Goal: Task Accomplishment & Management: Use online tool/utility

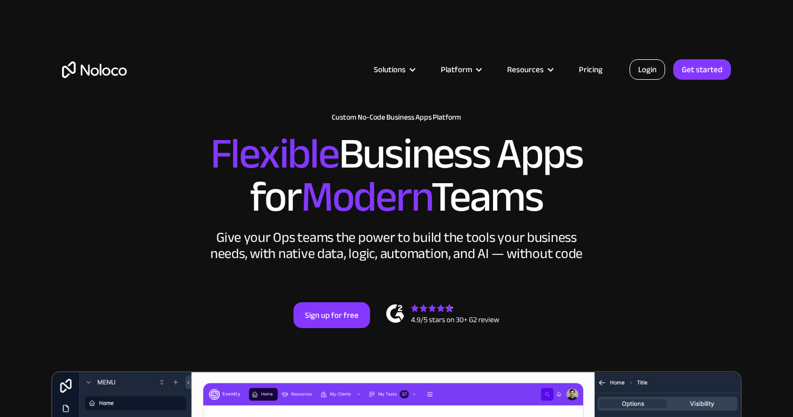
click at [654, 69] on link "Login" at bounding box center [647, 69] width 36 height 20
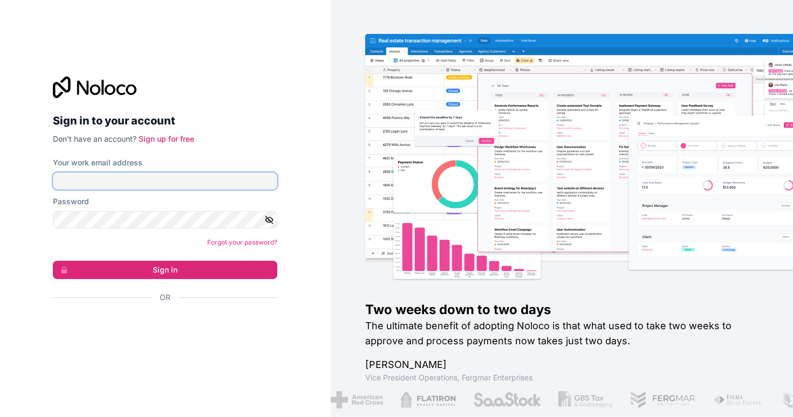
click at [225, 186] on input "Your work email address" at bounding box center [165, 181] width 224 height 17
click at [250, 137] on p "Don't have an account? Sign up for free" at bounding box center [165, 139] width 224 height 11
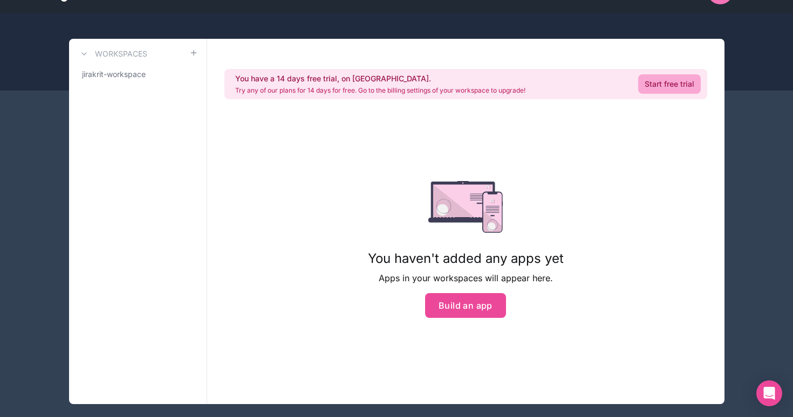
scroll to position [43, 0]
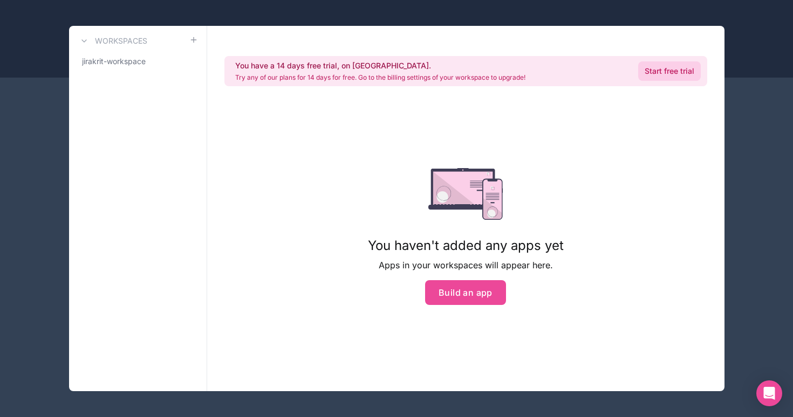
click at [684, 71] on link "Start free trial" at bounding box center [669, 70] width 63 height 19
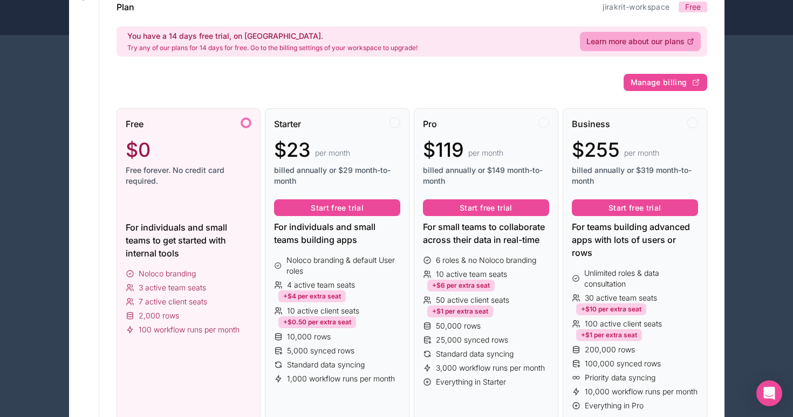
scroll to position [56, 0]
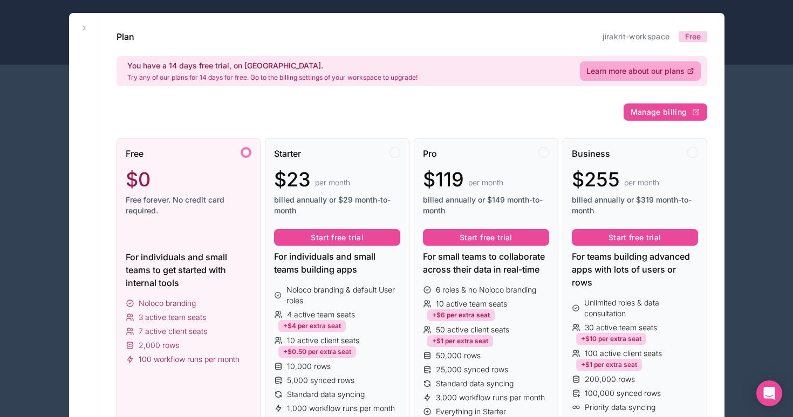
click at [172, 187] on div "$0" at bounding box center [189, 180] width 126 height 22
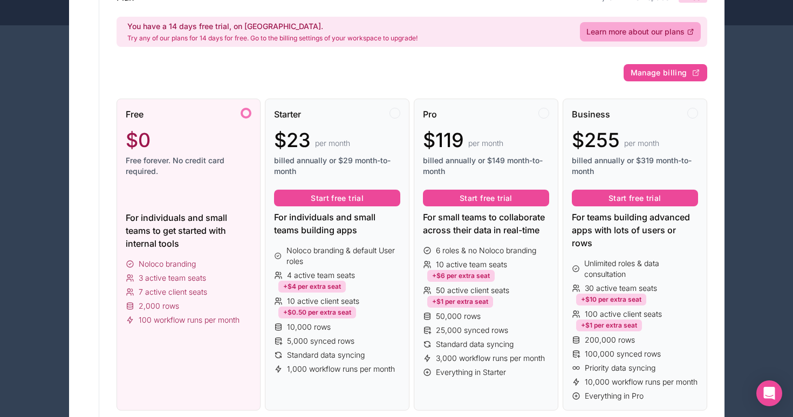
scroll to position [0, 0]
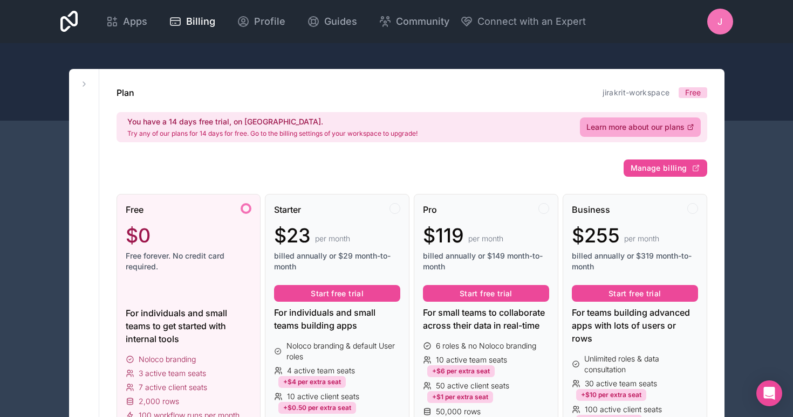
click at [745, 41] on div "Apps Billing Profile Guides Community Connect with an Expert J Billing Profile …" at bounding box center [396, 21] width 793 height 43
click at [87, 84] on icon at bounding box center [84, 84] width 9 height 9
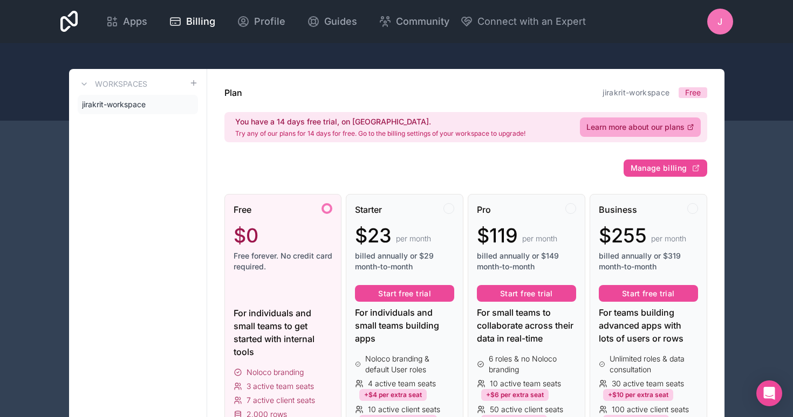
click at [15, 106] on div at bounding box center [396, 82] width 793 height 78
click at [128, 26] on span "Apps" at bounding box center [135, 21] width 24 height 15
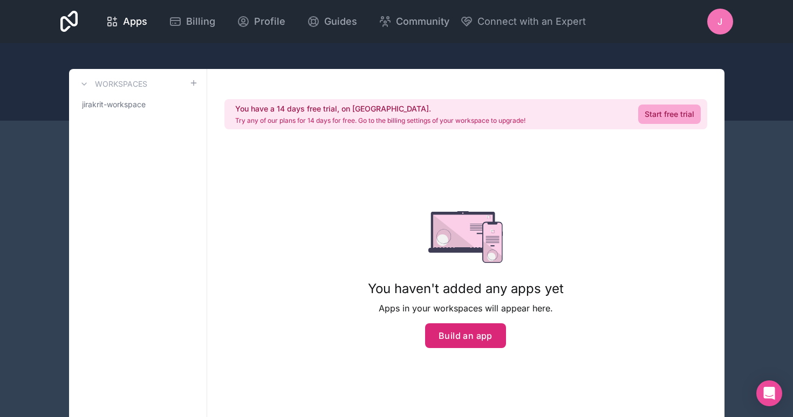
click at [465, 342] on button "Build an app" at bounding box center [465, 336] width 81 height 25
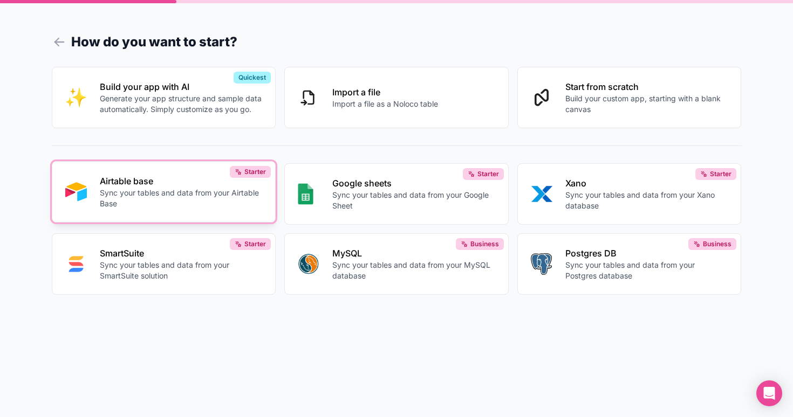
click at [185, 207] on p "Sync your tables and data from your Airtable Base" at bounding box center [181, 199] width 163 height 22
click at [204, 218] on button "Airtable base Sync your tables and data from your Airtable Base Starter" at bounding box center [164, 191] width 224 height 61
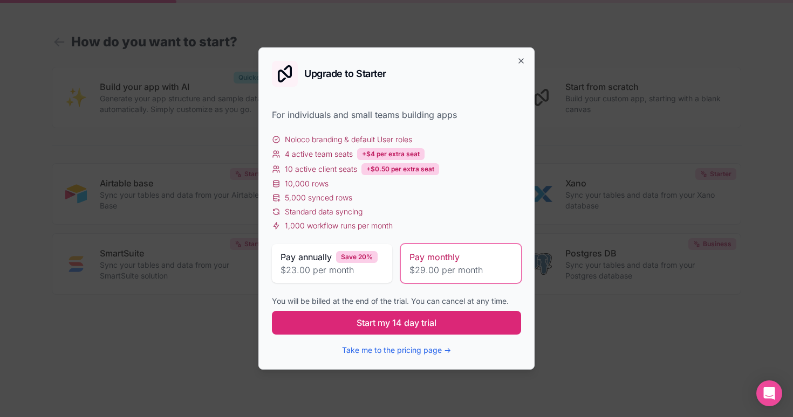
click at [376, 326] on span "Start my 14 day trial" at bounding box center [397, 323] width 80 height 13
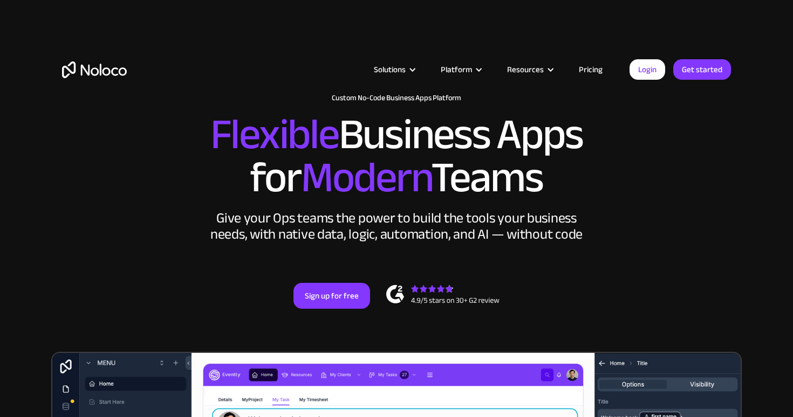
scroll to position [22, 0]
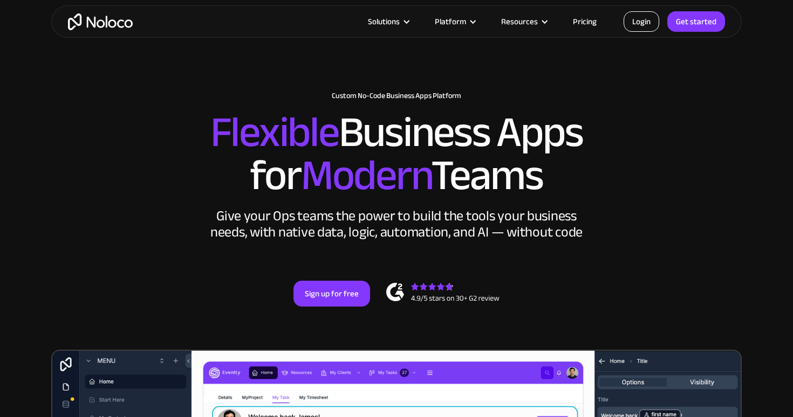
click at [644, 24] on link "Login" at bounding box center [641, 21] width 36 height 20
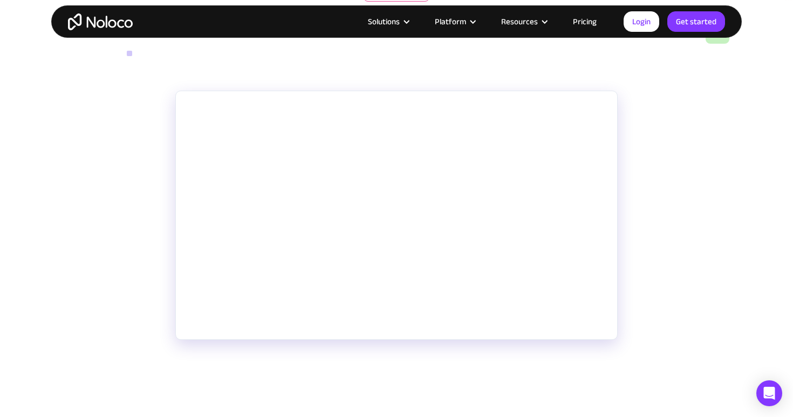
scroll to position [173, 0]
click at [721, 319] on section "Discover the power of Noloco, a remarkable no-code tool that's revolutionizing …" at bounding box center [396, 261] width 793 height 353
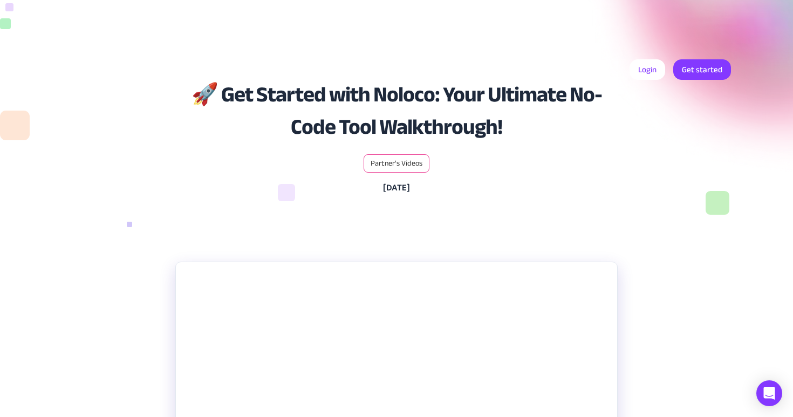
scroll to position [0, 0]
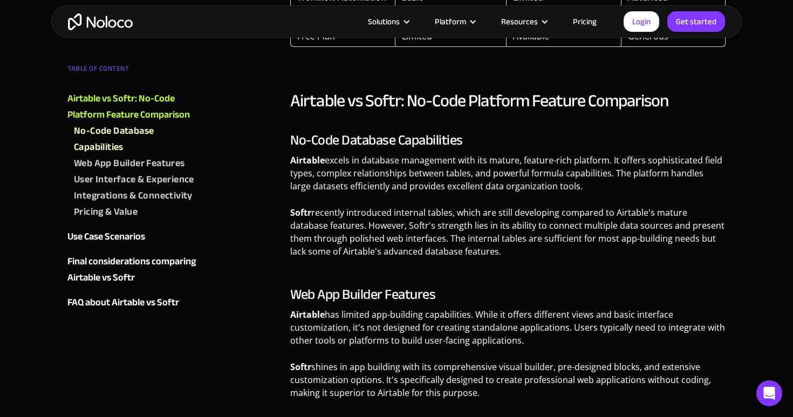
scroll to position [748, 0]
